Goal: Task Accomplishment & Management: Manage account settings

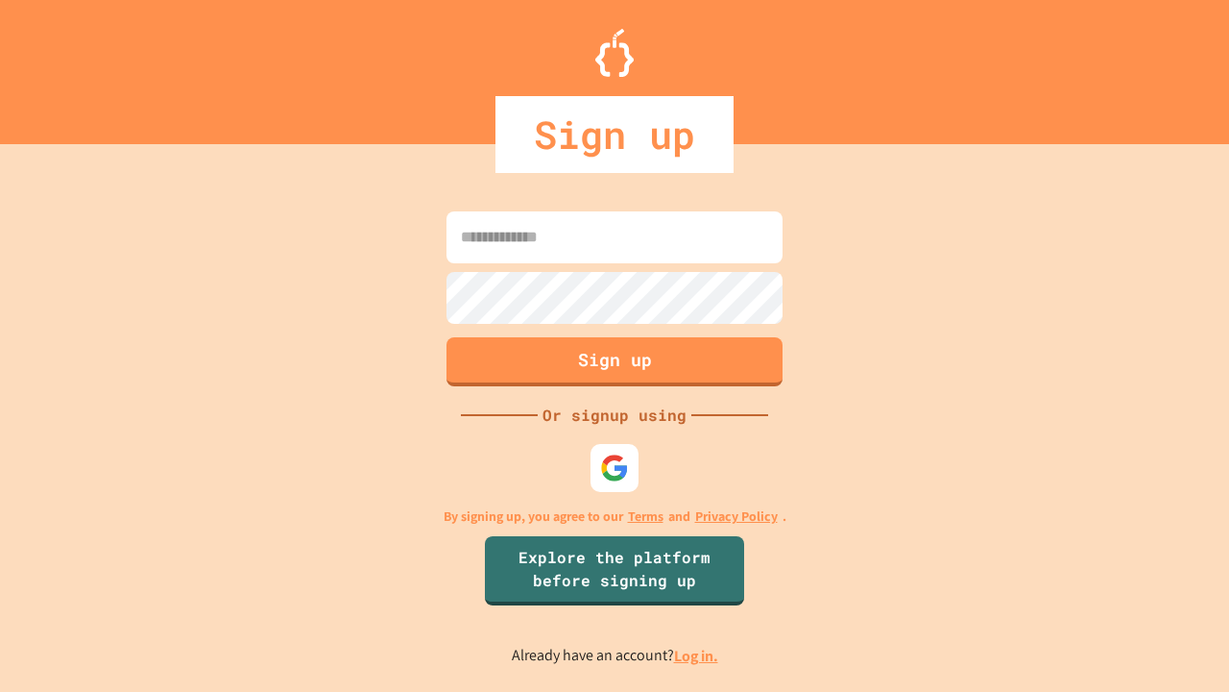
click at [697, 655] on link "Log in." at bounding box center [696, 655] width 44 height 20
